Goal: Task Accomplishment & Management: Complete application form

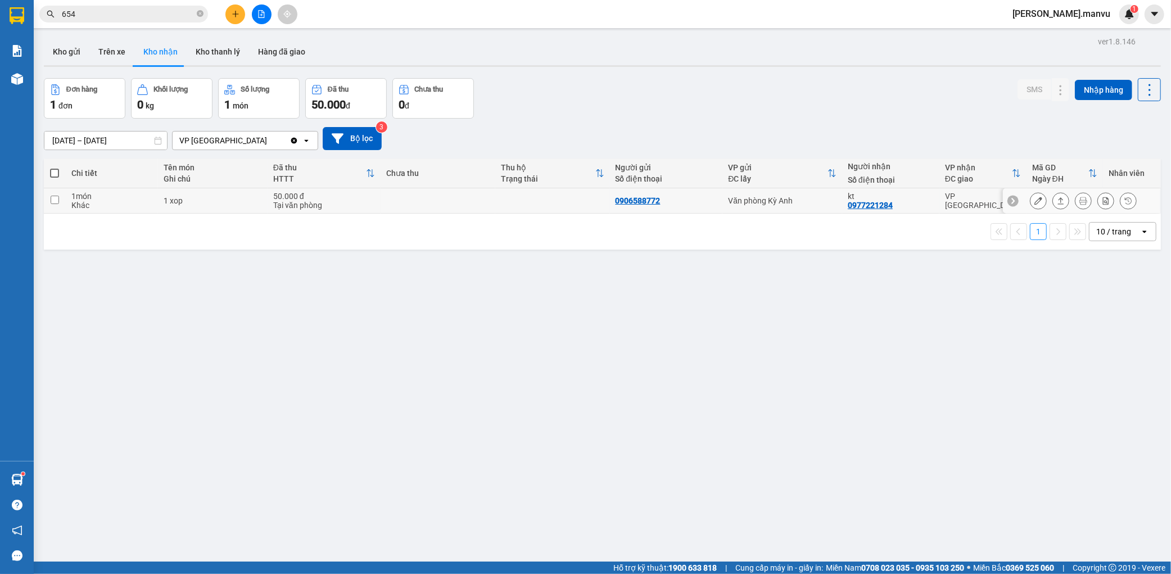
click at [1032, 201] on button at bounding box center [1038, 201] width 16 height 20
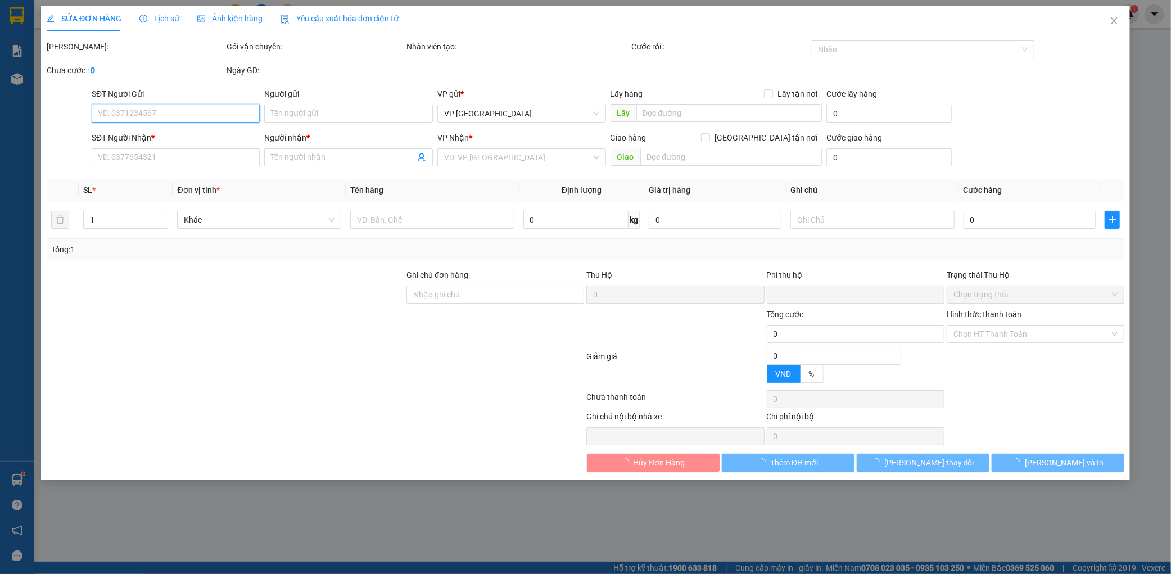
type input "0906588772"
type input "0977221284"
type input "kt"
type input "0"
type input "50.000"
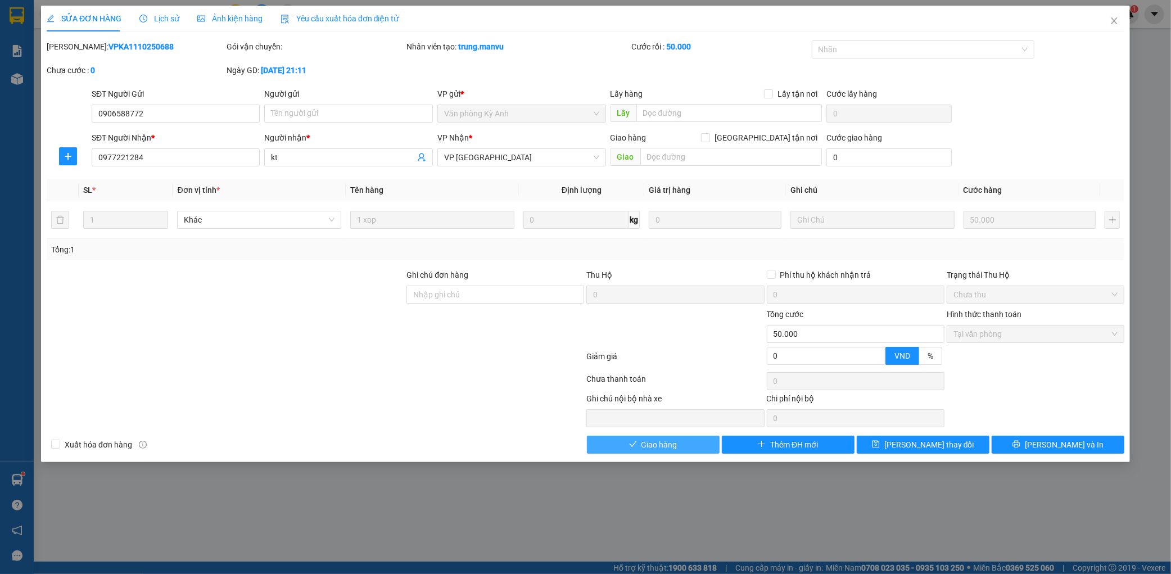
click at [653, 447] on span "Giao hàng" at bounding box center [659, 444] width 36 height 12
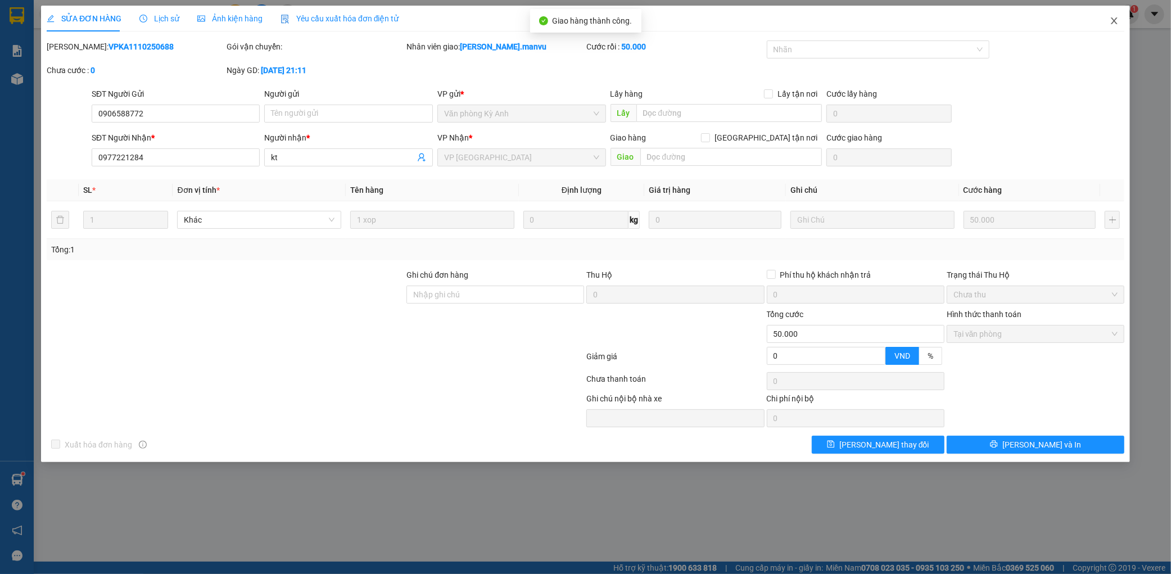
click at [1109, 17] on icon "close" at bounding box center [1113, 20] width 9 height 9
